Goal: Check status: Check status

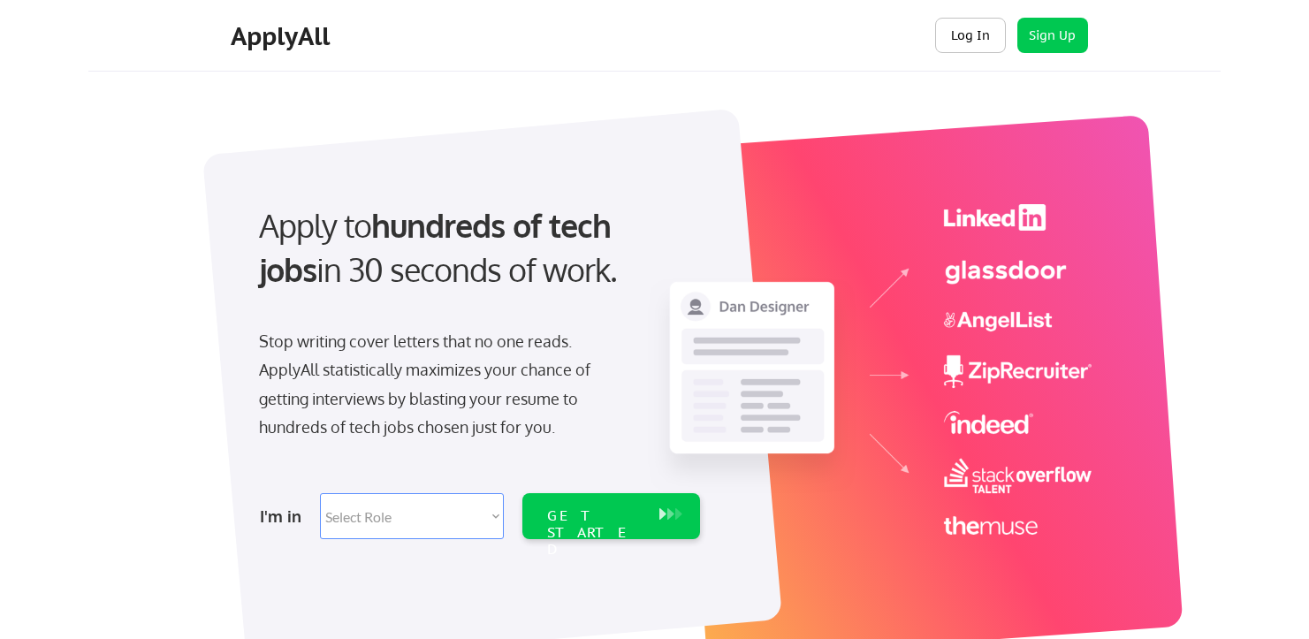
click at [952, 42] on button "Log In" at bounding box center [970, 35] width 71 height 35
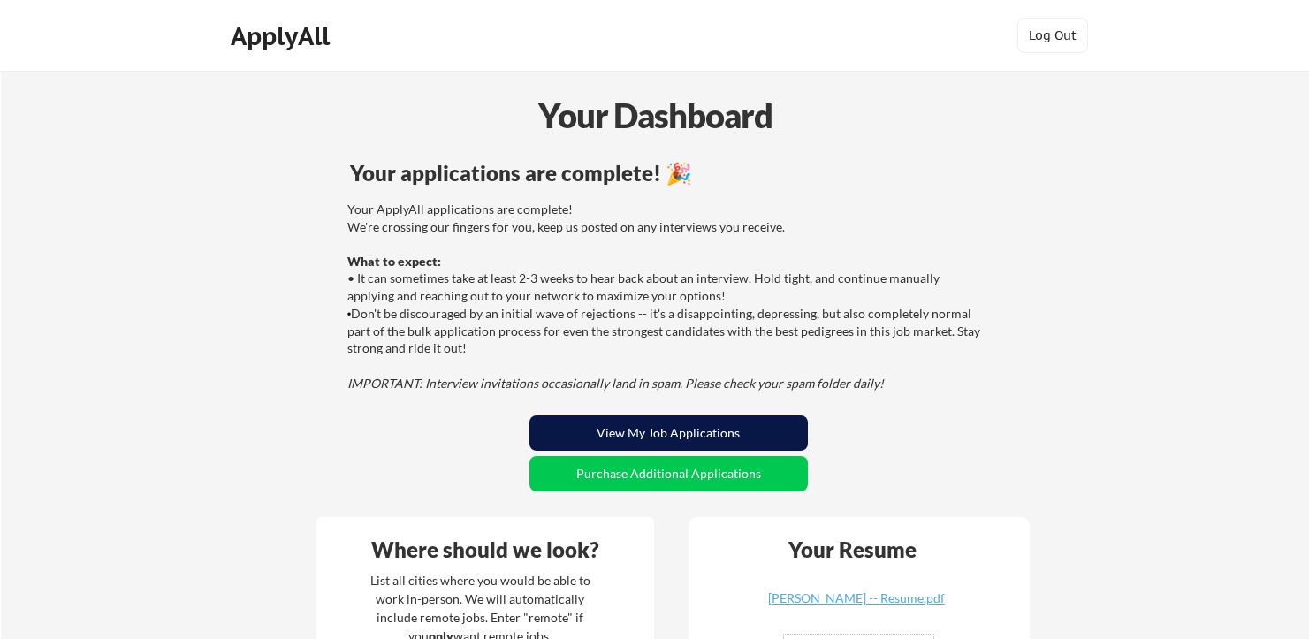
click at [766, 433] on button "View My Job Applications" at bounding box center [668, 432] width 278 height 35
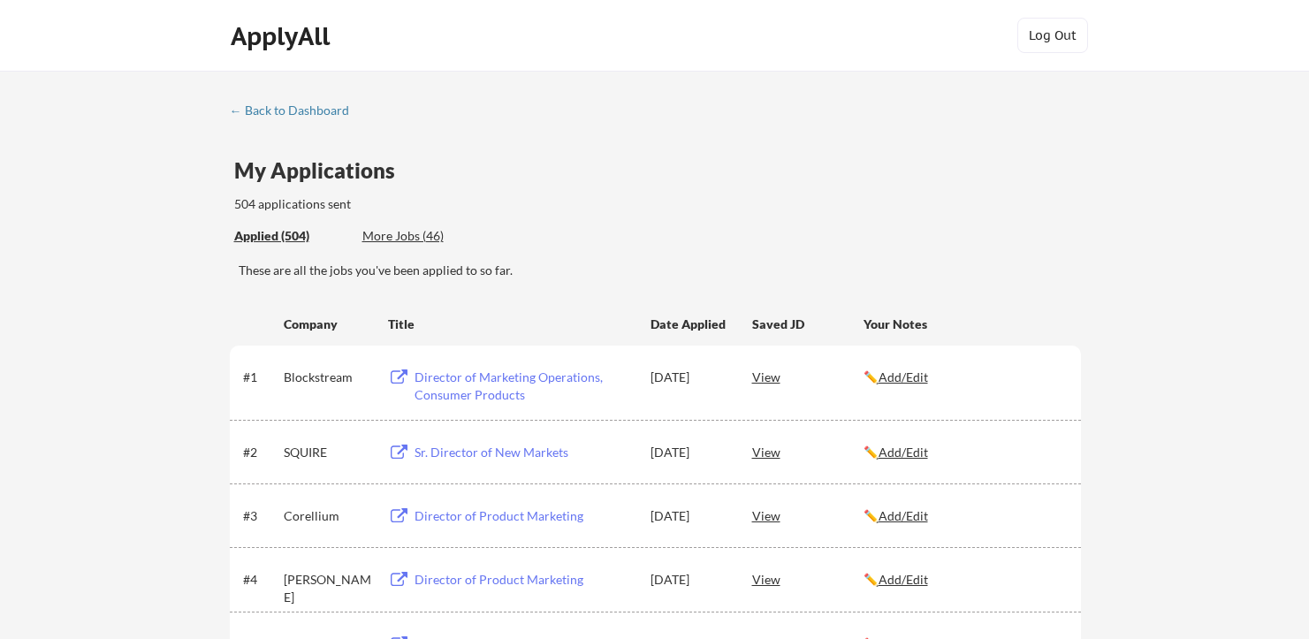
scroll to position [1354, 0]
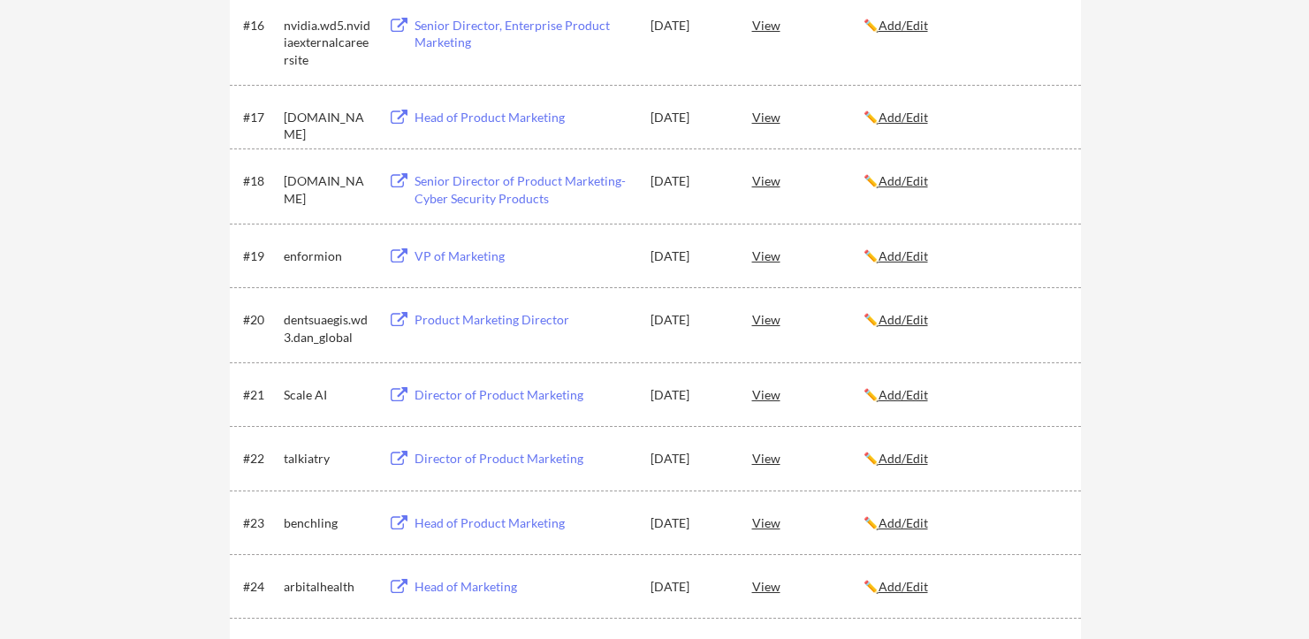
click at [511, 324] on div "Product Marketing Director" at bounding box center [523, 320] width 219 height 18
click at [421, 320] on div "Product Marketing Director" at bounding box center [523, 320] width 219 height 18
click at [765, 326] on div "View" at bounding box center [807, 319] width 111 height 32
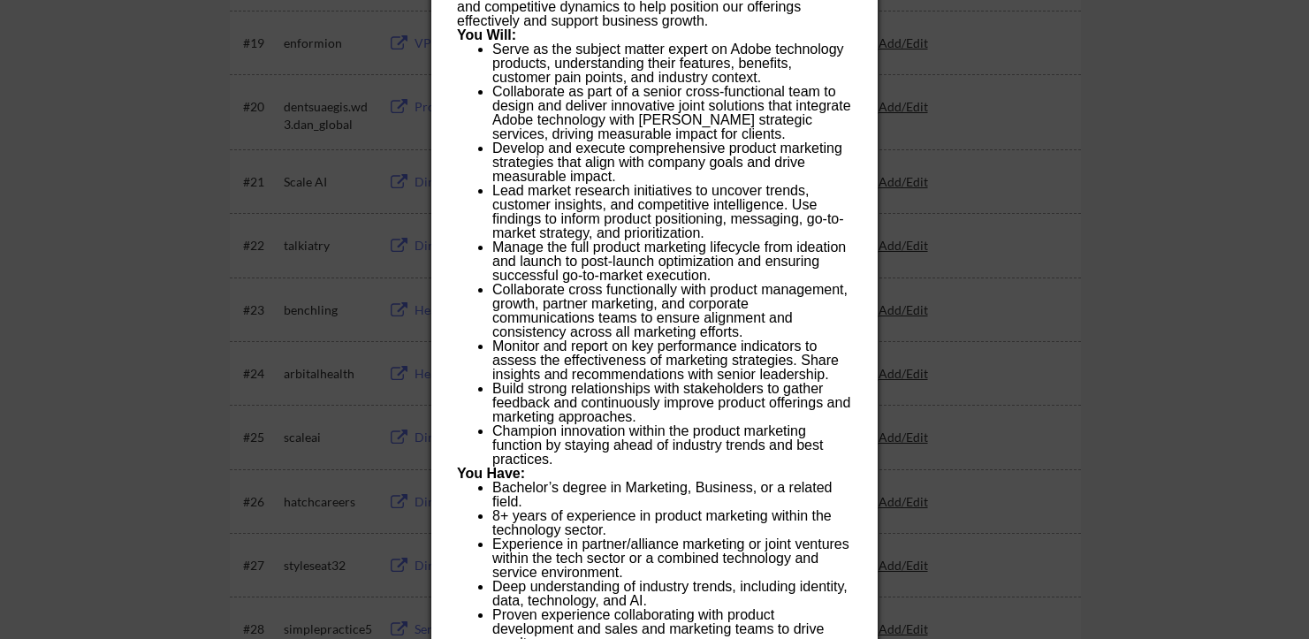
scroll to position [1572, 0]
